Goal: Information Seeking & Learning: Learn about a topic

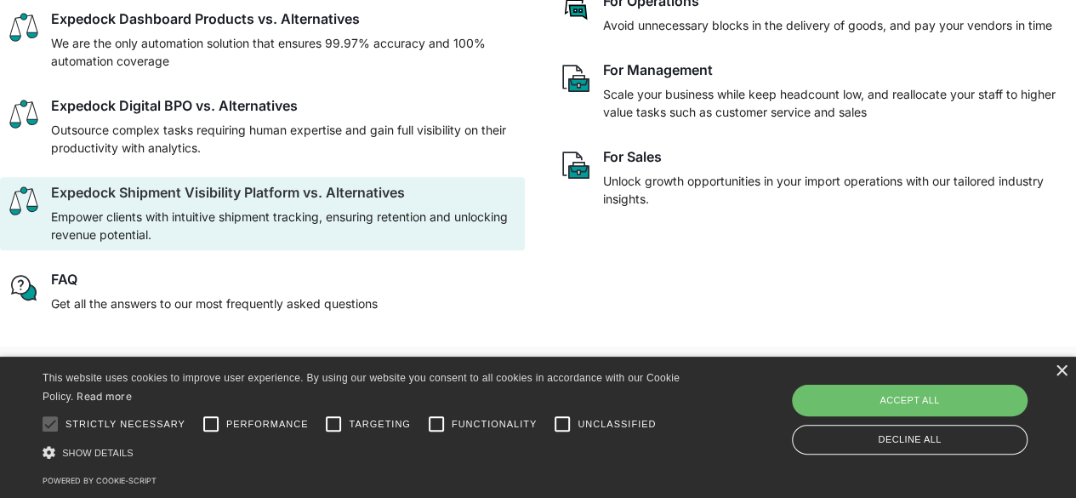
scroll to position [340, 0]
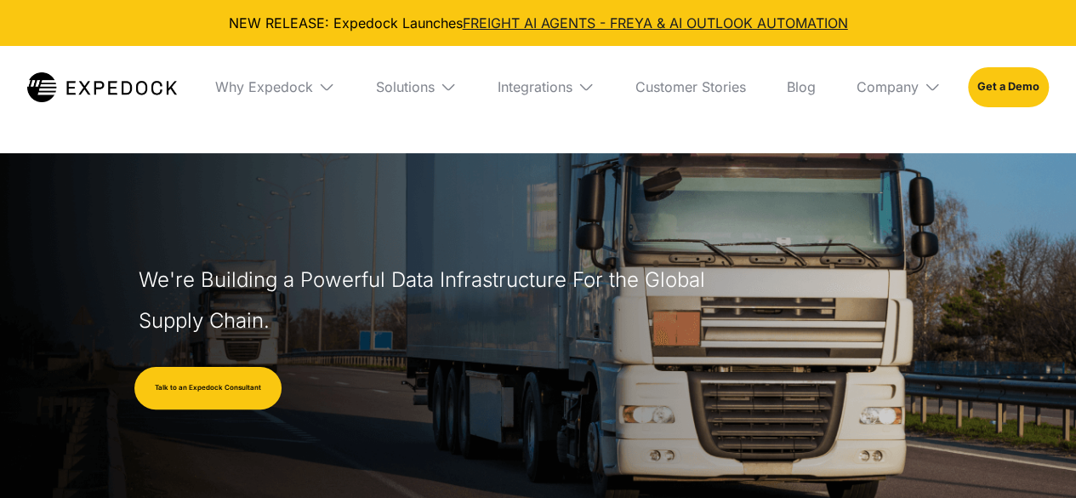
select select
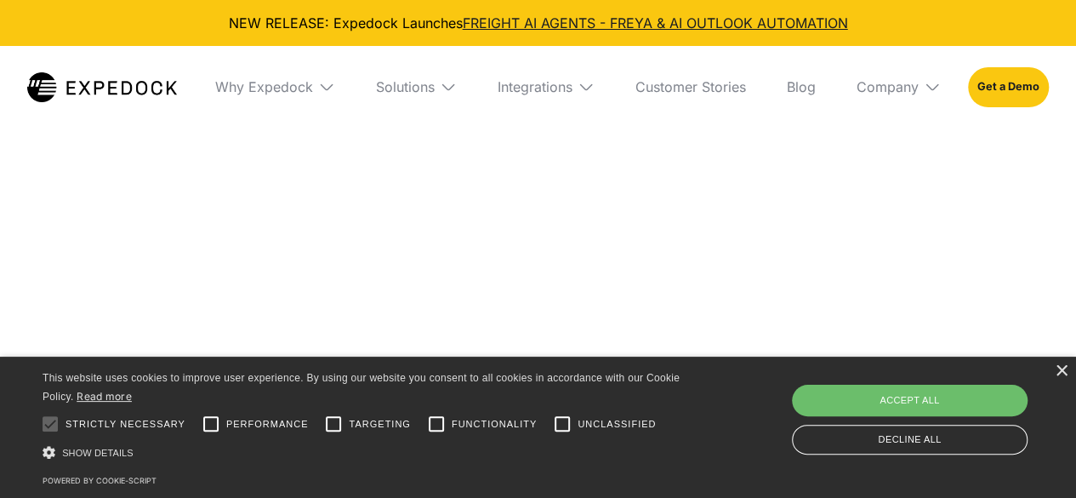
scroll to position [3659, 0]
